Goal: Navigation & Orientation: Find specific page/section

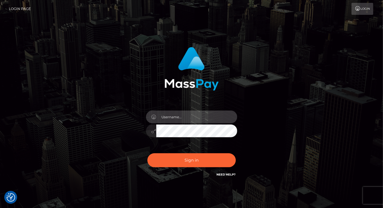
type input "aluasupport"
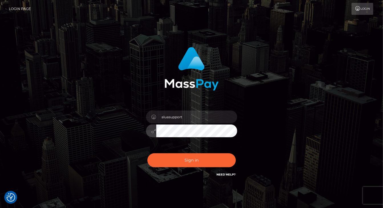
click at [191, 160] on button "Sign in" at bounding box center [191, 160] width 88 height 14
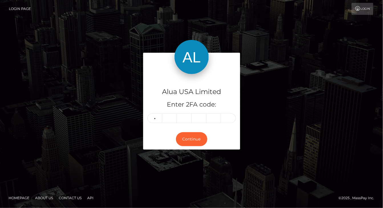
type input "6"
type input "8"
type input "1"
type input "6"
type input "9"
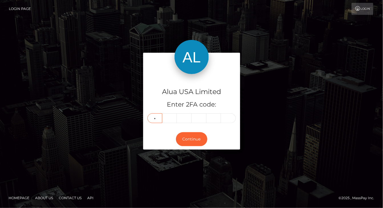
type input "7"
type input "5"
type input "8"
type input "9"
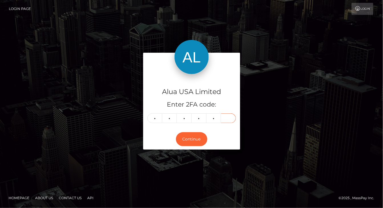
type input "9"
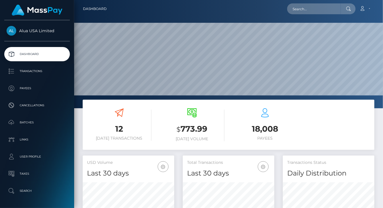
scroll to position [100, 92]
drag, startPoint x: 42, startPoint y: 79, endPoint x: 44, endPoint y: 100, distance: 21.2
click at [43, 82] on ul "Dashboard Transactions Payees Cancellations Batches Links Taxes" at bounding box center [37, 122] width 74 height 151
click at [36, 74] on p "Transactions" at bounding box center [37, 71] width 61 height 9
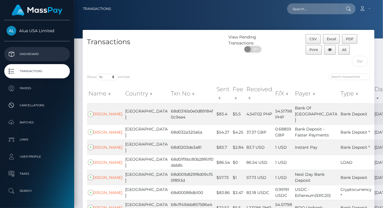
click at [26, 56] on p "Dashboard" at bounding box center [37, 54] width 61 height 9
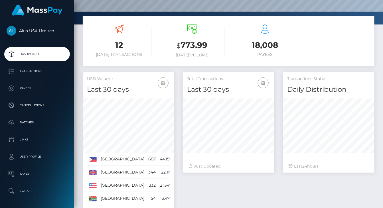
scroll to position [84, 0]
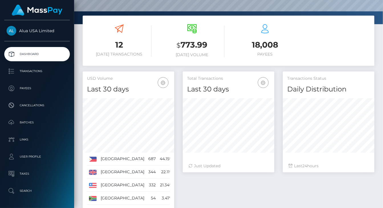
click at [124, 37] on div "12 [DATE] Transactions" at bounding box center [119, 40] width 64 height 33
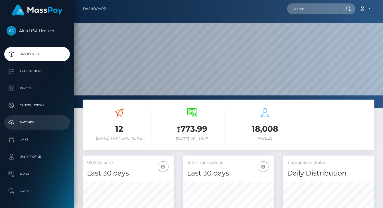
scroll to position [0, 0]
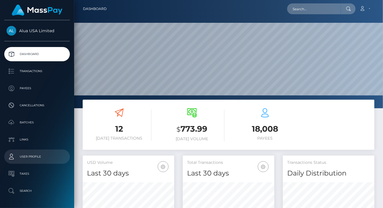
click at [34, 155] on p "User Profile" at bounding box center [37, 157] width 61 height 9
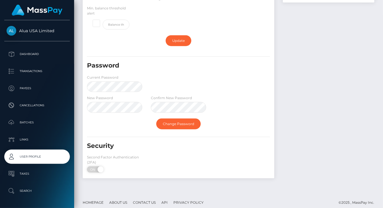
scroll to position [131, 0]
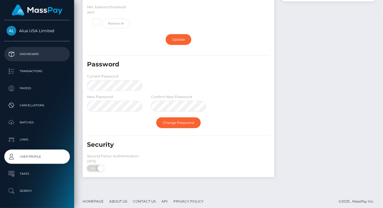
click at [40, 57] on p "Dashboard" at bounding box center [37, 54] width 61 height 9
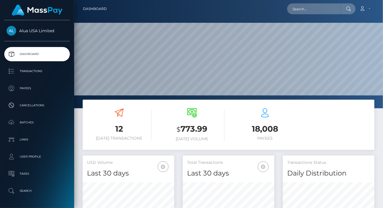
scroll to position [100, 92]
click at [248, 117] on div "18,008 Payees" at bounding box center [265, 124] width 64 height 33
click at [366, 5] on link "Account" at bounding box center [364, 9] width 17 height 12
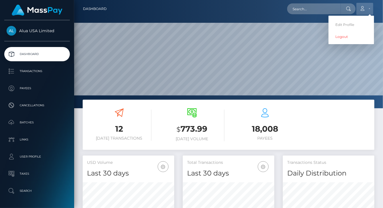
click at [366, 5] on link "Account" at bounding box center [364, 9] width 17 height 12
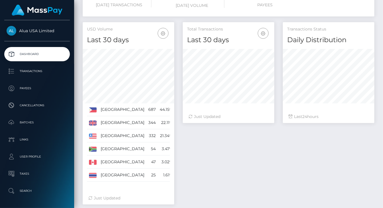
scroll to position [116, 0]
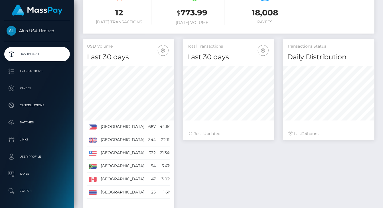
click at [36, 31] on span "Alua USA Limited" at bounding box center [37, 30] width 66 height 5
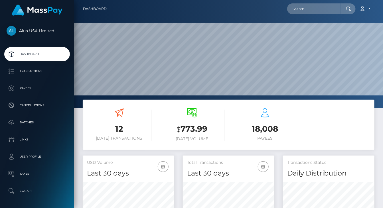
click at [196, 116] on icon at bounding box center [192, 112] width 9 height 9
click at [40, 87] on p "Payees" at bounding box center [37, 88] width 61 height 9
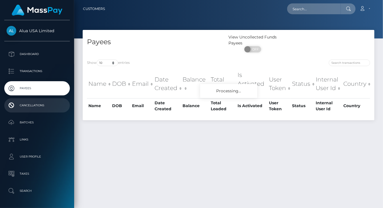
click at [52, 103] on p "Cancellations" at bounding box center [37, 105] width 61 height 9
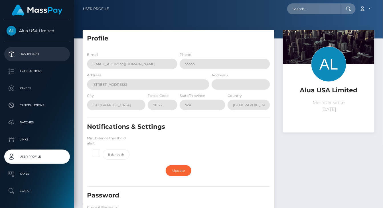
click at [42, 52] on p "Dashboard" at bounding box center [37, 54] width 61 height 9
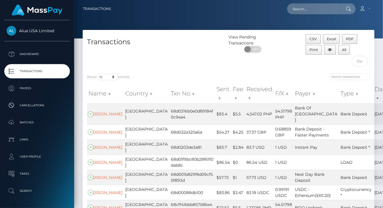
click at [46, 28] on span "Alua USA Limited" at bounding box center [37, 30] width 66 height 5
click at [36, 21] on div "Alua USA Limited Dashboard Transactions Payees Cancellations Batches Links Taxes" at bounding box center [37, 113] width 74 height 187
click at [35, 24] on div "Alua USA Limited Dashboard Transactions Payees Cancellations Batches Links Taxes" at bounding box center [37, 113] width 74 height 187
click at [34, 27] on link "Alua USA Limited" at bounding box center [37, 31] width 74 height 10
click at [33, 45] on div "Alua USA Limited Dashboard Transactions Payees Cancellations Batches Links Taxes" at bounding box center [37, 113] width 74 height 187
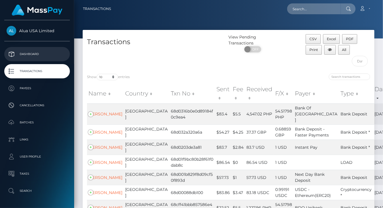
click at [33, 51] on p "Dashboard" at bounding box center [37, 54] width 61 height 9
